Goal: Information Seeking & Learning: Check status

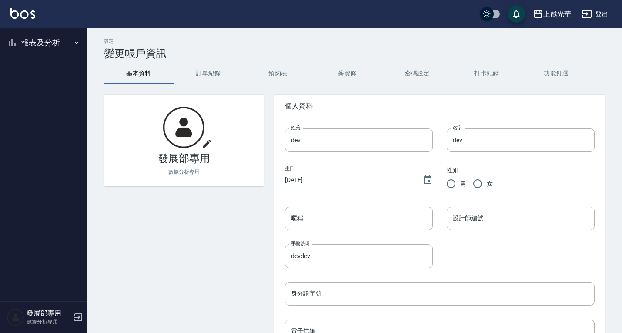
click at [53, 44] on button "報表及分析" at bounding box center [43, 42] width 80 height 23
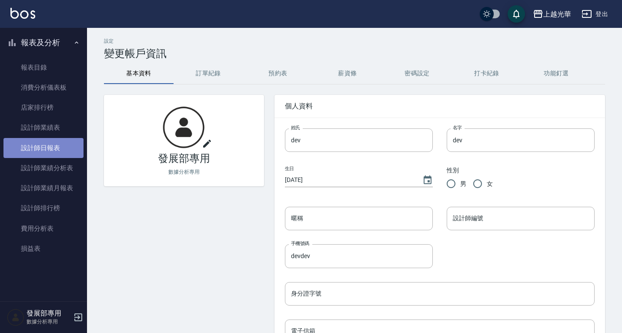
click at [61, 151] on link "設計師日報表" at bounding box center [43, 148] width 80 height 20
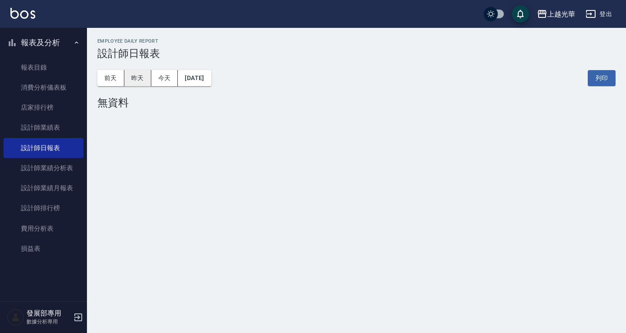
click at [142, 76] on button "昨天" at bounding box center [137, 78] width 27 height 16
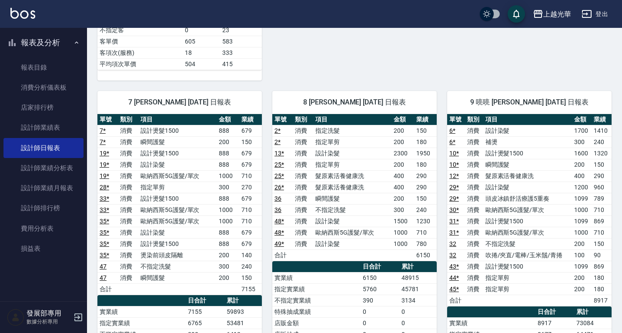
scroll to position [522, 0]
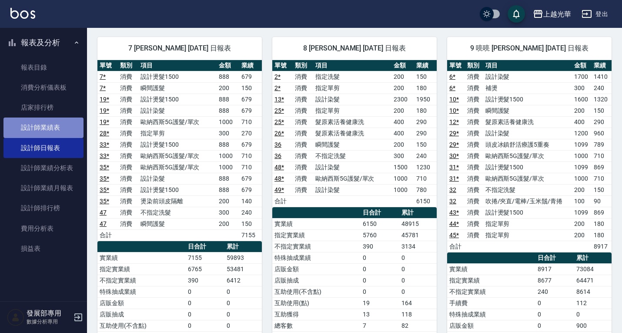
click at [40, 133] on link "設計師業績表" at bounding box center [43, 127] width 80 height 20
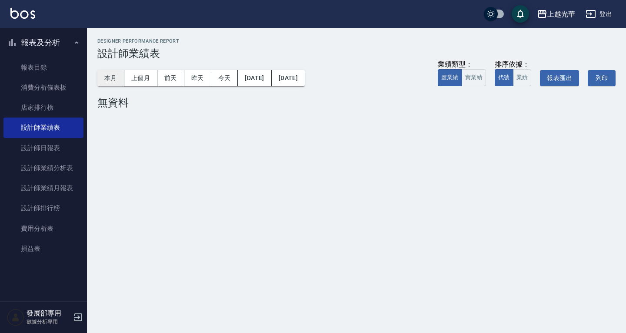
click at [105, 78] on button "本月" at bounding box center [110, 78] width 27 height 16
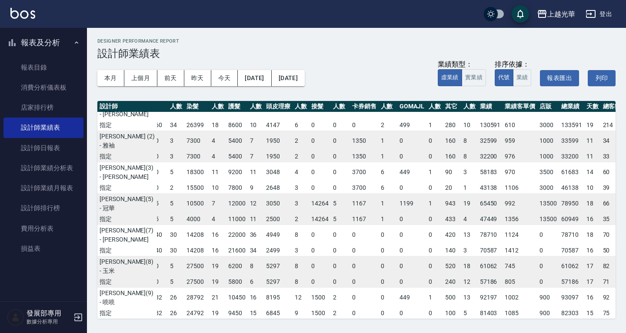
scroll to position [11, 90]
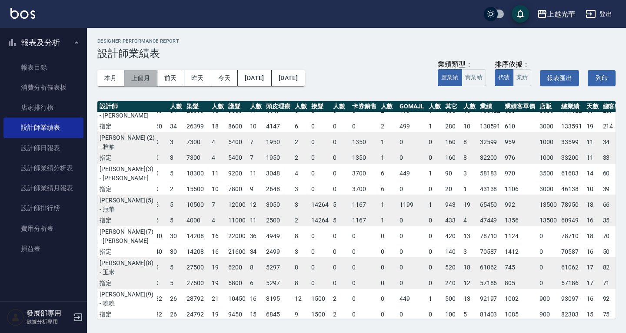
click at [136, 76] on button "上個月" at bounding box center [140, 78] width 33 height 16
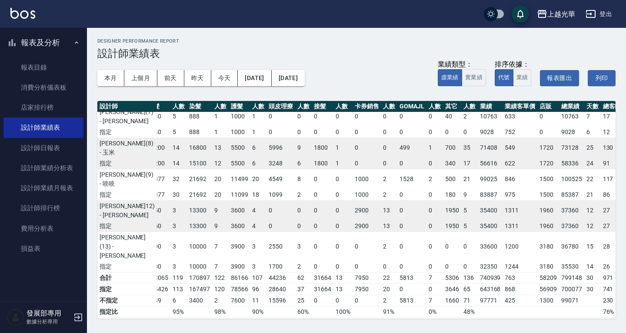
scroll to position [64, 91]
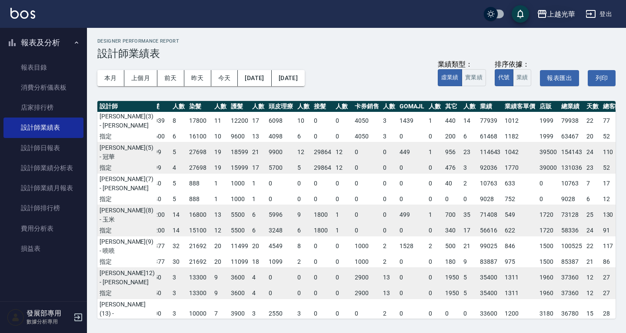
click at [566, 15] on div "上越光華" at bounding box center [561, 14] width 28 height 11
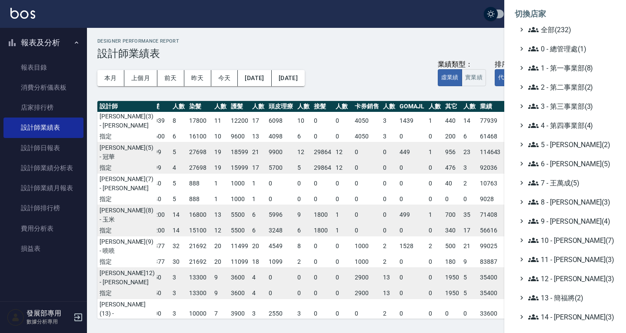
click at [454, 38] on div at bounding box center [313, 166] width 626 height 333
